Goal: Task Accomplishment & Management: Use online tool/utility

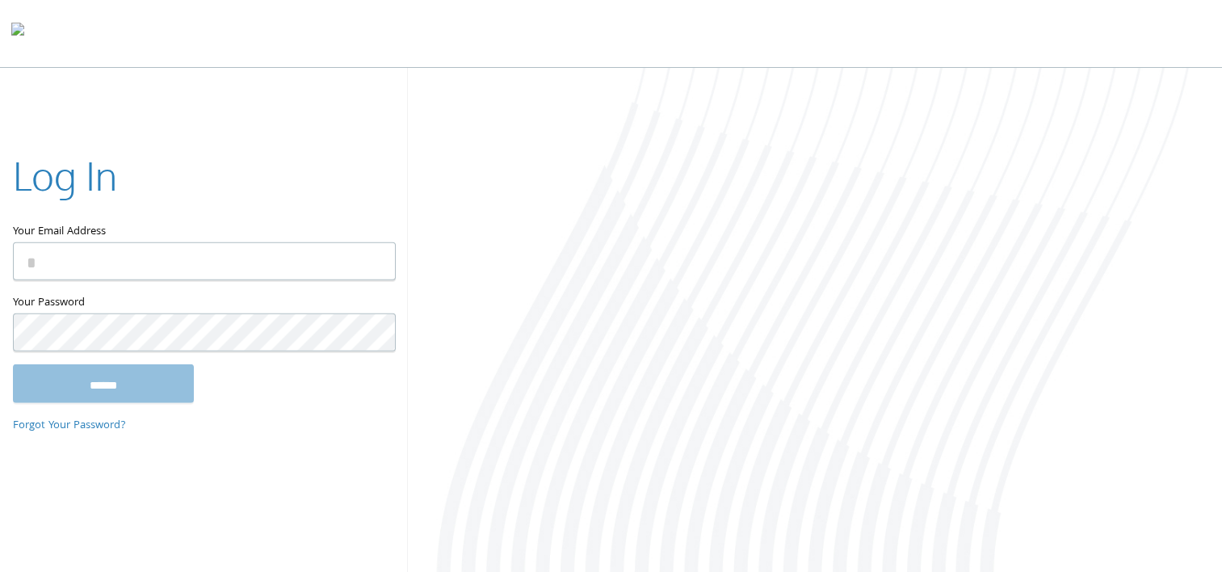
click at [256, 252] on input "Your Email Address" at bounding box center [204, 261] width 383 height 38
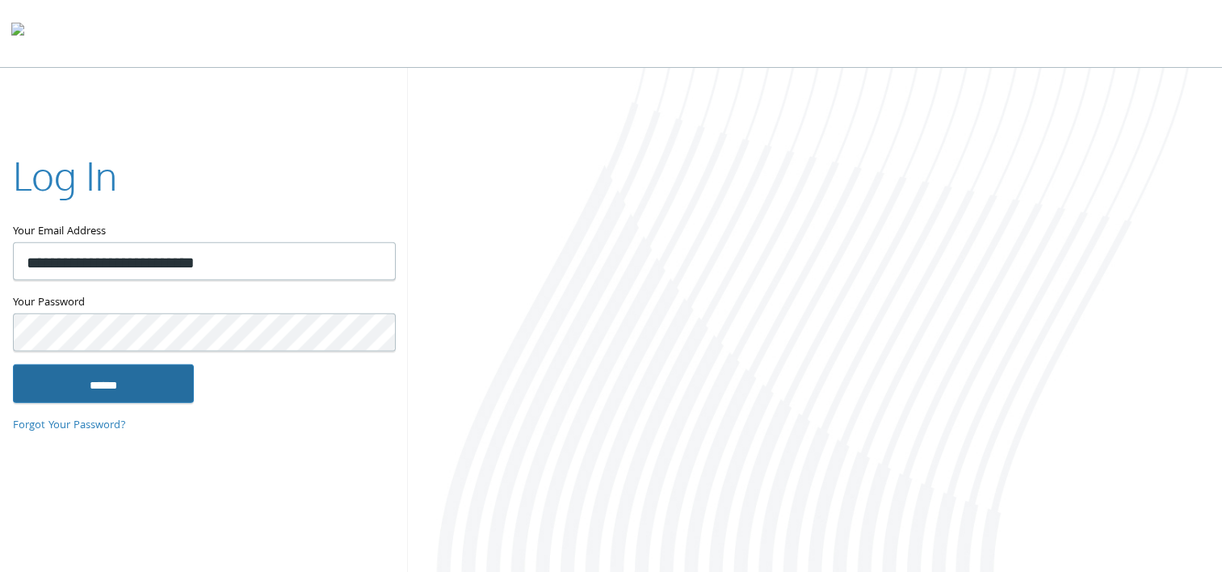
click at [73, 387] on input "******" at bounding box center [103, 383] width 181 height 39
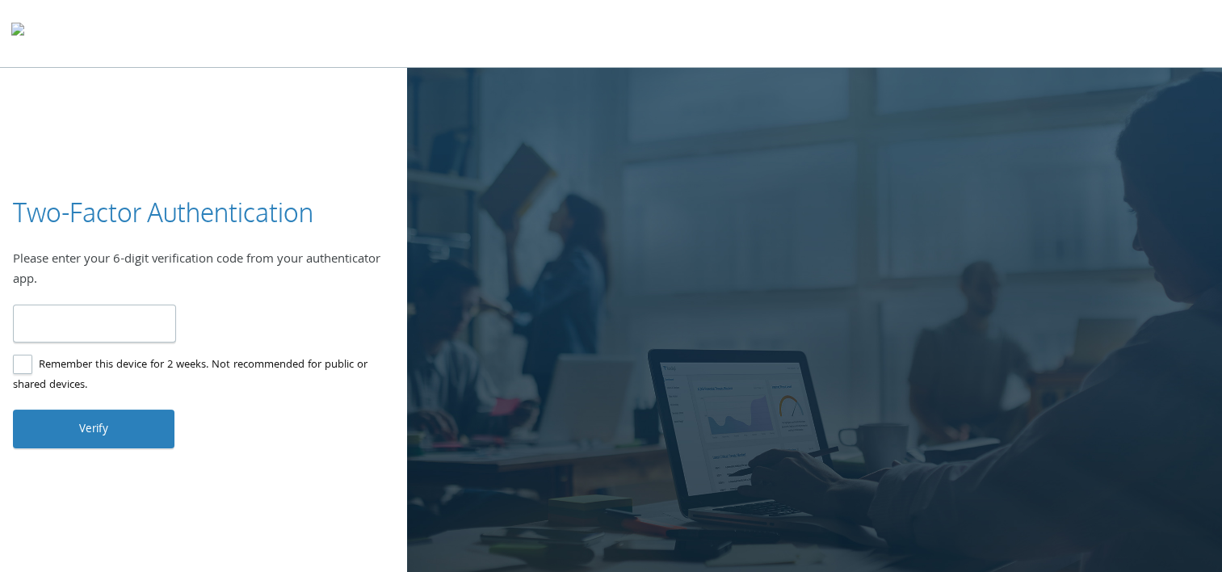
type input "******"
